Goal: Information Seeking & Learning: Find specific fact

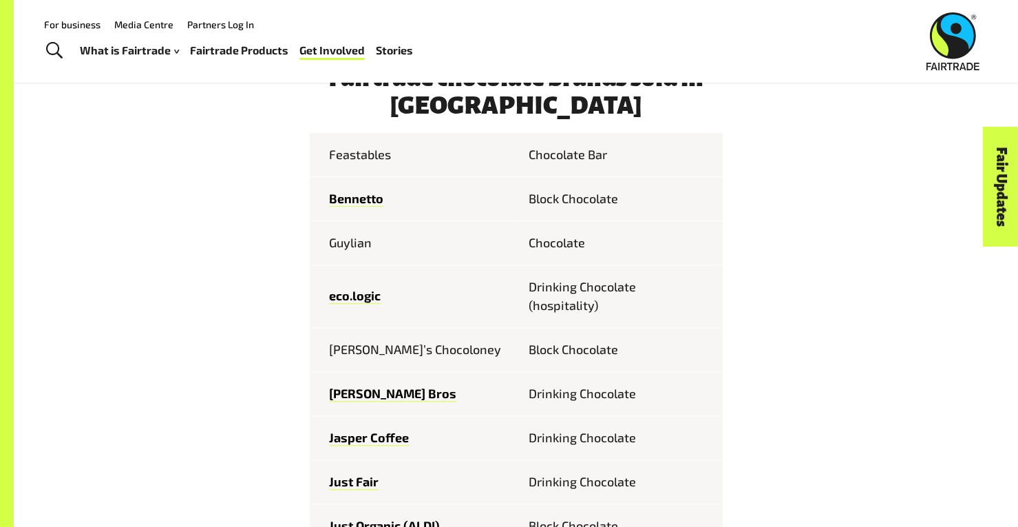
scroll to position [551, 0]
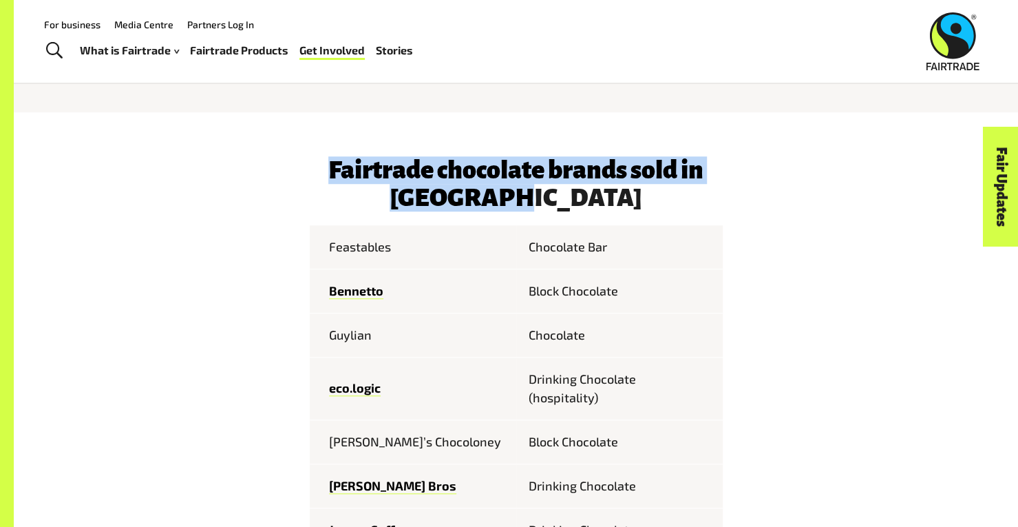
drag, startPoint x: 318, startPoint y: 176, endPoint x: 589, endPoint y: 188, distance: 270.8
click at [589, 188] on h3 "Fairtrade chocolate brands sold in [GEOGRAPHIC_DATA]" at bounding box center [516, 183] width 413 height 55
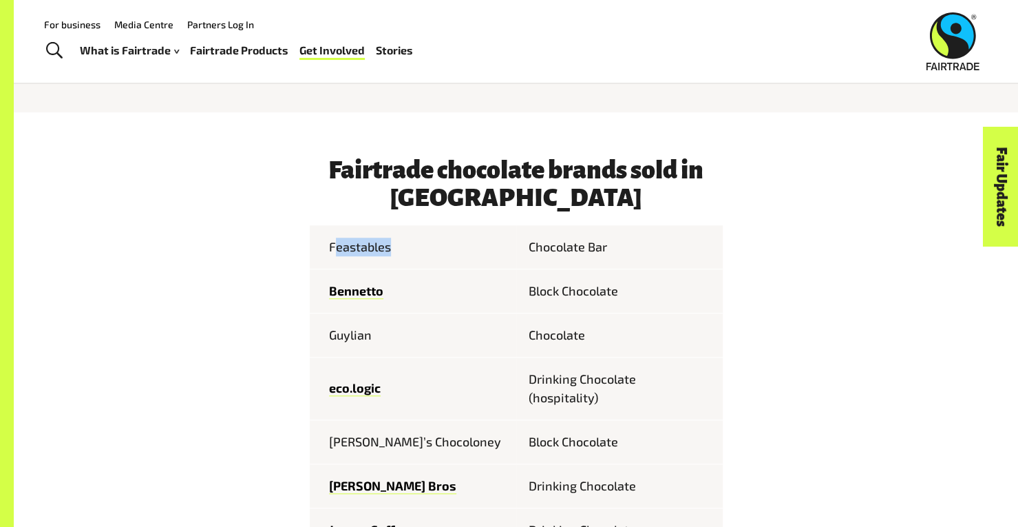
drag, startPoint x: 399, startPoint y: 242, endPoint x: 333, endPoint y: 250, distance: 67.3
click at [333, 250] on td "Feastables" at bounding box center [413, 247] width 207 height 44
click at [330, 250] on td "Feastables" at bounding box center [413, 247] width 207 height 44
drag, startPoint x: 374, startPoint y: 339, endPoint x: 328, endPoint y: 333, distance: 47.2
click at [328, 333] on td "Guylian" at bounding box center [413, 335] width 207 height 44
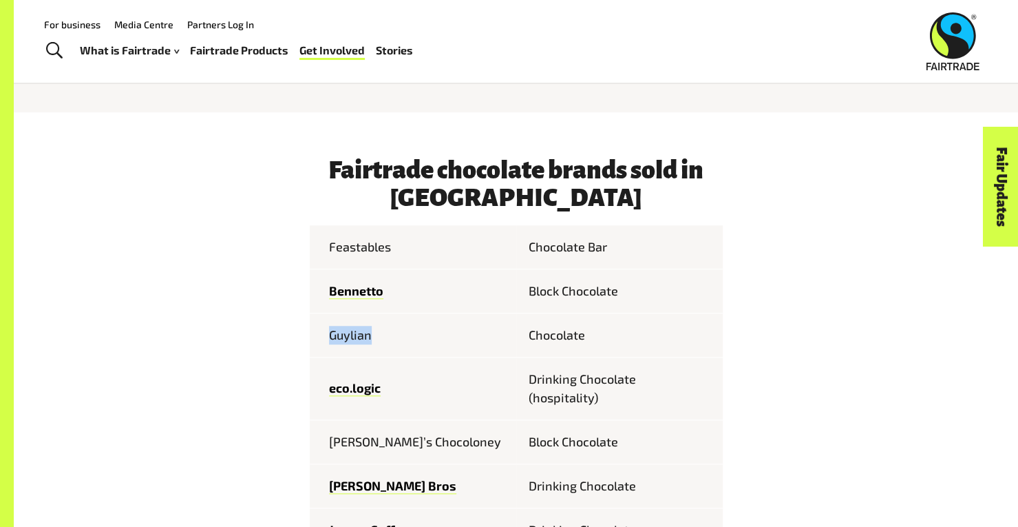
copy td "Guylian"
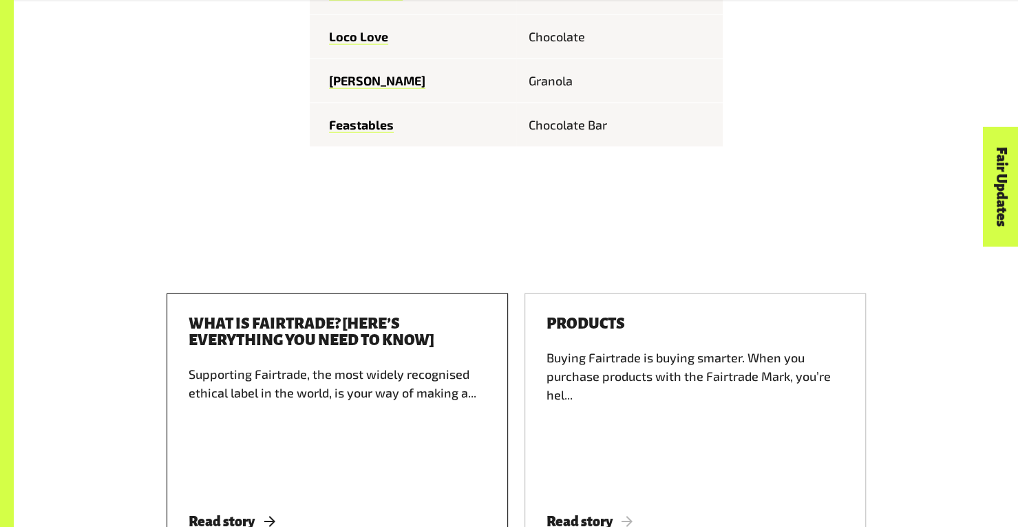
scroll to position [1992, 0]
